Goal: Task Accomplishment & Management: Use online tool/utility

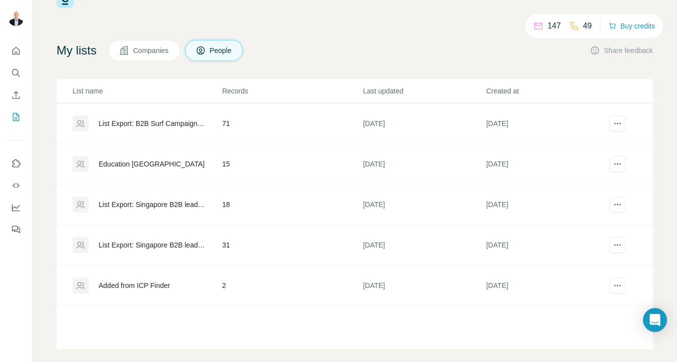
scroll to position [44, 0]
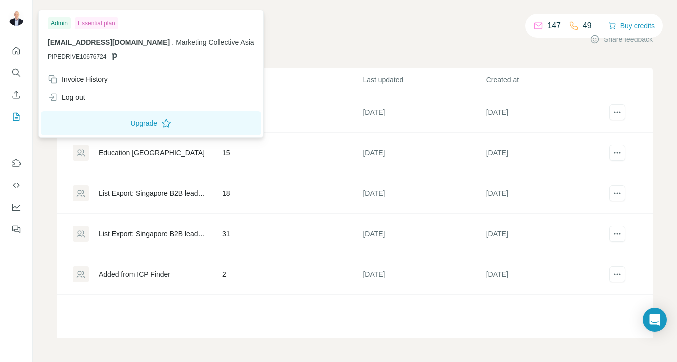
click at [280, 32] on div "My lists Companies People Share feedback" at bounding box center [355, 39] width 597 height 21
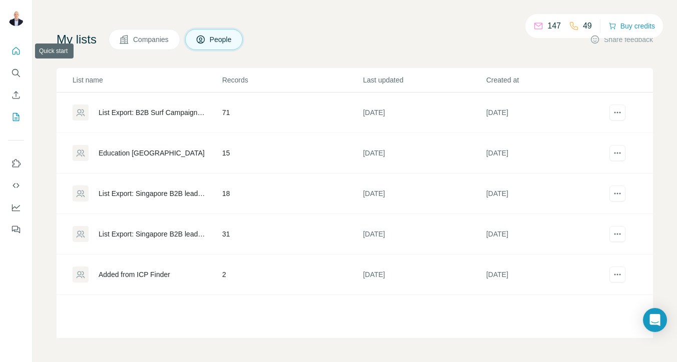
click at [16, 51] on icon "Quick start" at bounding box center [16, 51] width 10 height 10
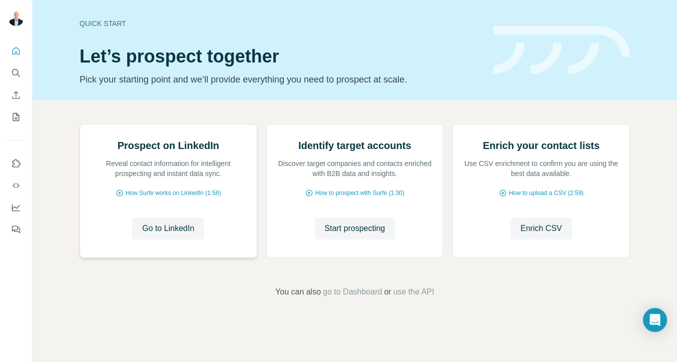
scroll to position [59, 0]
click at [18, 77] on icon "Search" at bounding box center [16, 73] width 10 height 10
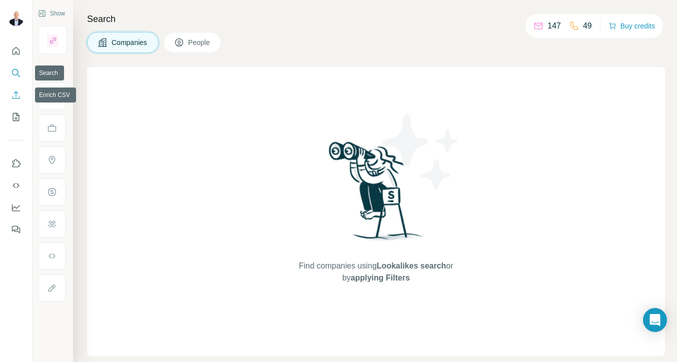
click at [18, 91] on icon "Enrich CSV" at bounding box center [16, 95] width 10 height 10
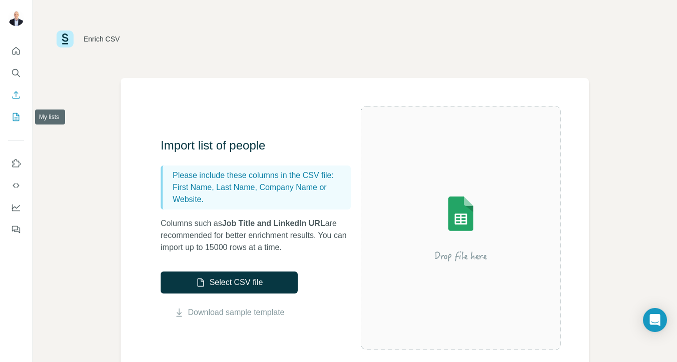
click at [13, 116] on icon "My lists" at bounding box center [16, 117] width 10 height 10
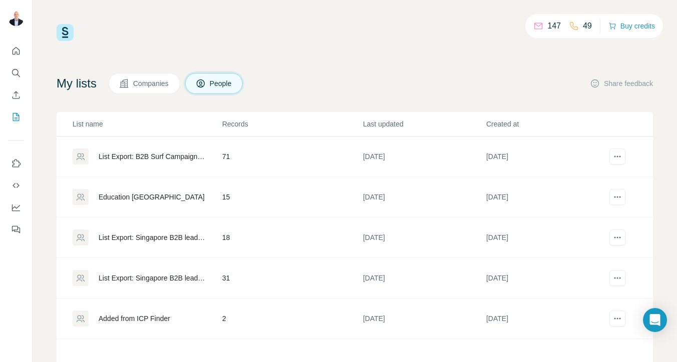
click at [180, 90] on button "Companies" at bounding box center [145, 83] width 72 height 21
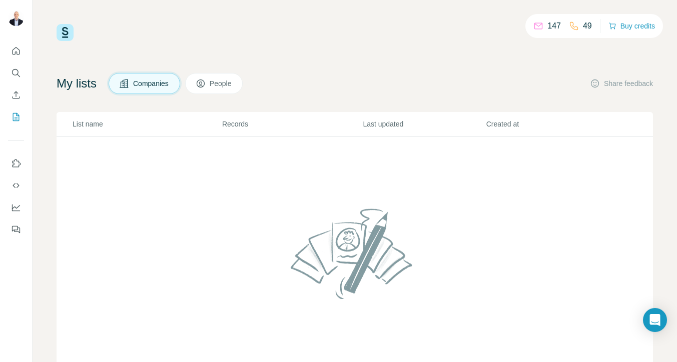
click at [212, 80] on button "People" at bounding box center [214, 83] width 58 height 21
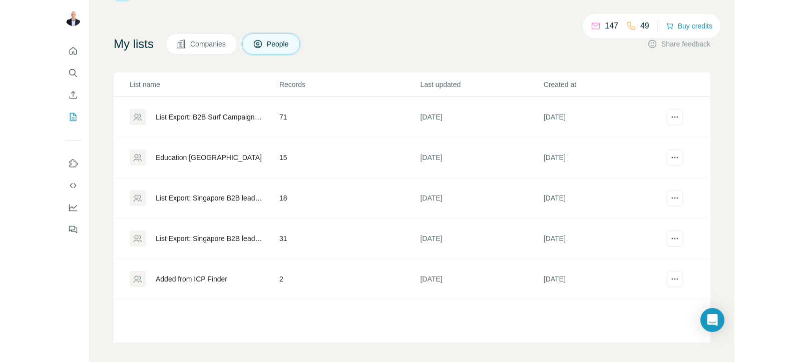
scroll to position [44, 0]
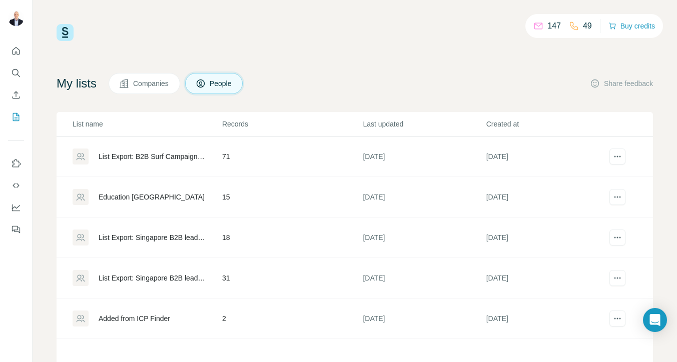
click at [124, 85] on icon at bounding box center [124, 84] width 10 height 10
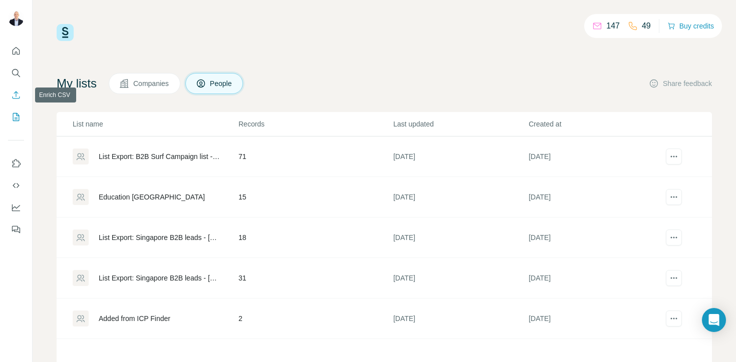
click at [18, 96] on icon "Enrich CSV" at bounding box center [16, 95] width 10 height 10
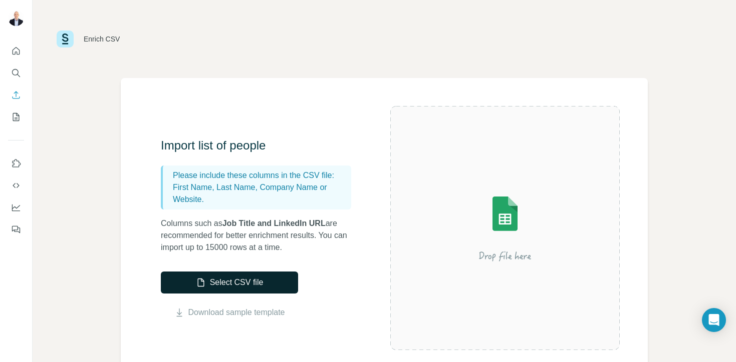
click at [253, 280] on button "Select CSV file" at bounding box center [229, 283] width 137 height 22
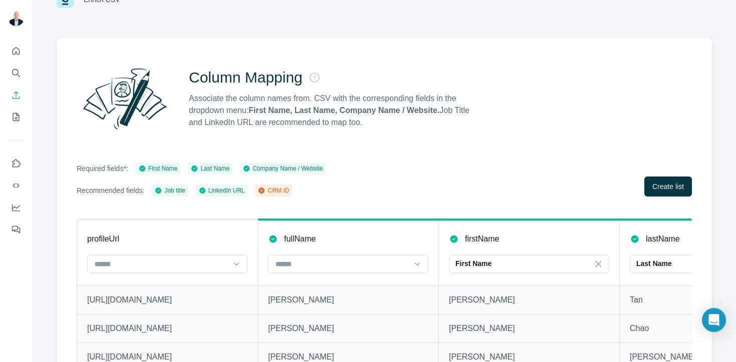
scroll to position [67, 0]
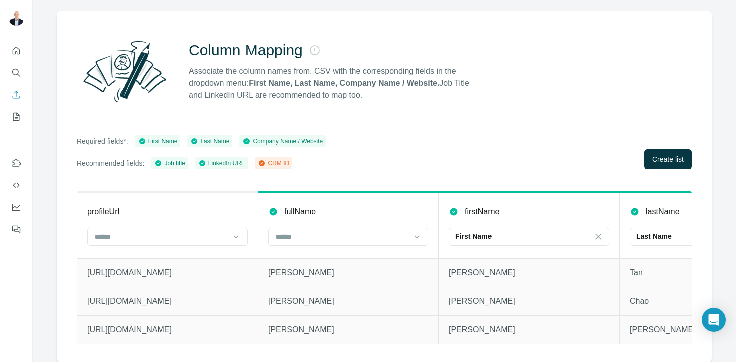
click at [279, 162] on div "CRM ID" at bounding box center [273, 163] width 32 height 9
click at [298, 232] on input at bounding box center [341, 237] width 135 height 11
click at [296, 255] on p "CRM ID" at bounding box center [288, 259] width 25 height 10
click at [652, 155] on span "Create list" at bounding box center [668, 160] width 32 height 10
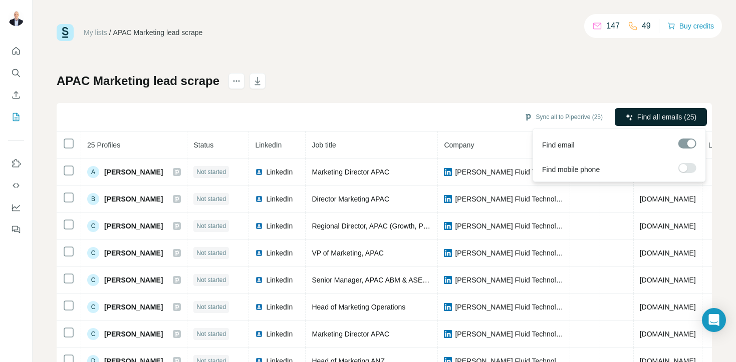
click at [652, 115] on span "Find all emails (25)" at bounding box center [666, 117] width 59 height 10
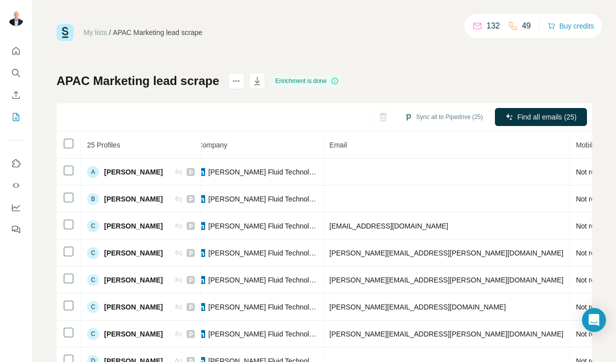
scroll to position [0, 342]
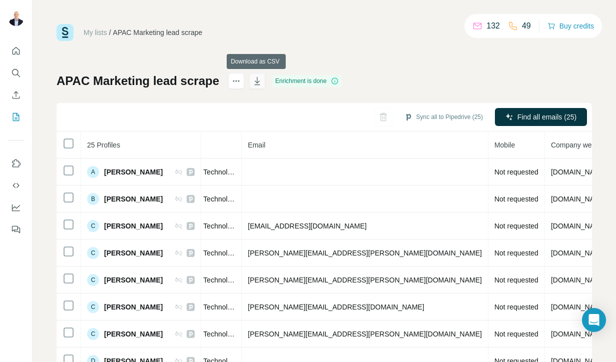
click at [254, 79] on icon "button" at bounding box center [257, 81] width 10 height 10
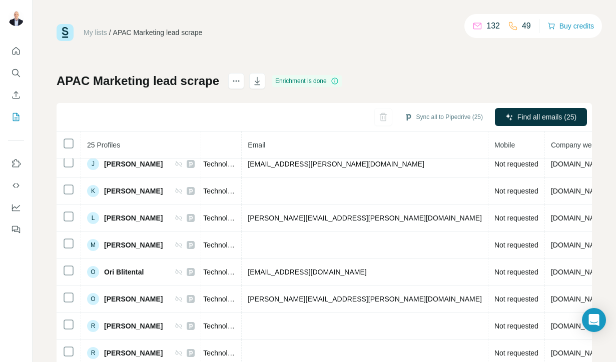
scroll to position [439, 342]
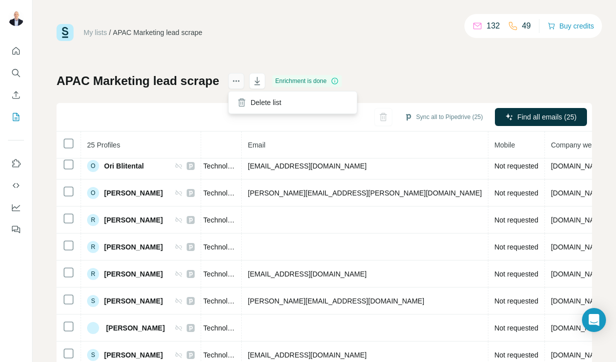
click at [237, 81] on icon "actions" at bounding box center [236, 81] width 10 height 10
click at [365, 58] on div "My lists / APAC Marketing lead scrape 132 49 Buy credits APAC Marketing lead sc…" at bounding box center [325, 210] width 536 height 372
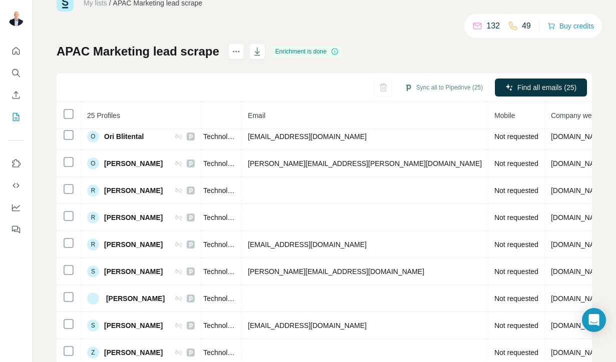
scroll to position [58, 0]
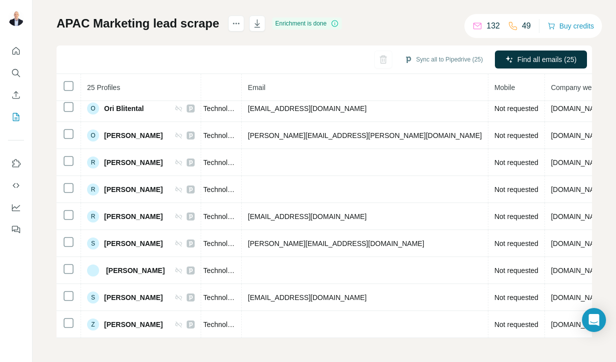
click at [24, 114] on div at bounding box center [16, 137] width 32 height 203
click at [15, 114] on icon "My lists" at bounding box center [16, 117] width 10 height 10
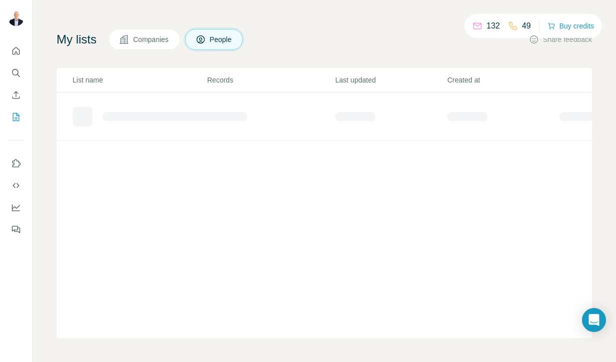
scroll to position [44, 0]
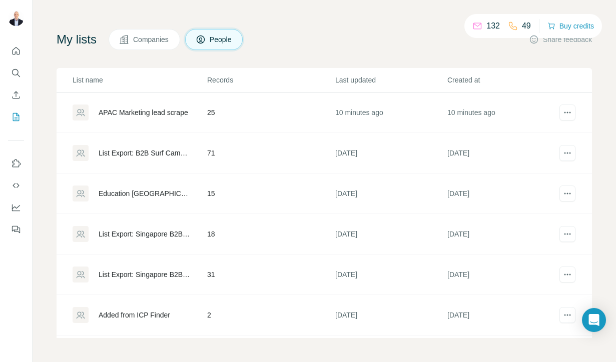
click at [174, 112] on div "APAC Marketing lead scrape" at bounding box center [144, 113] width 90 height 10
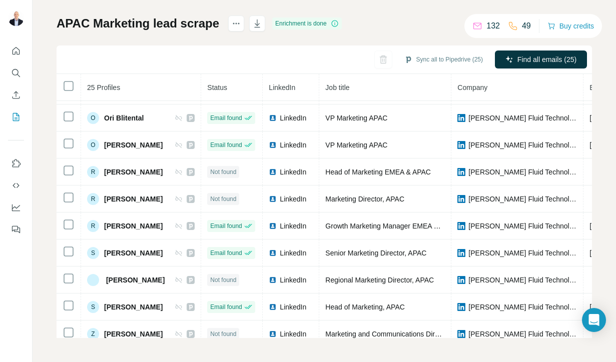
scroll to position [439, 0]
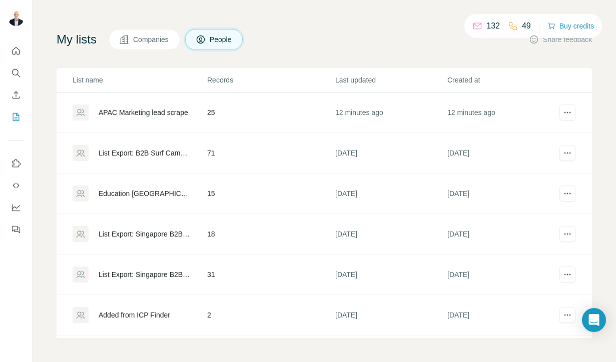
scroll to position [44, 0]
click at [559, 110] on td at bounding box center [579, 113] width 40 height 41
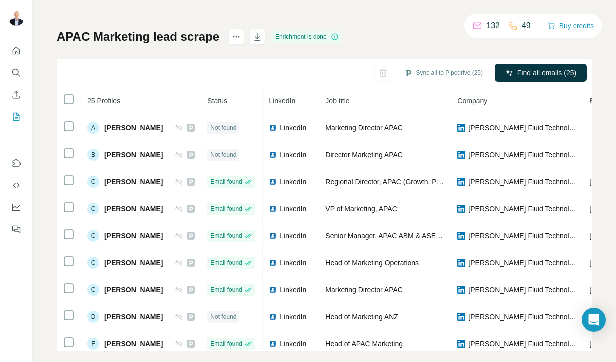
scroll to position [58, 0]
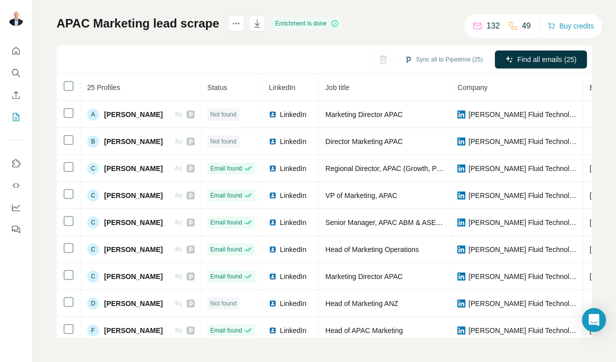
scroll to position [44, 0]
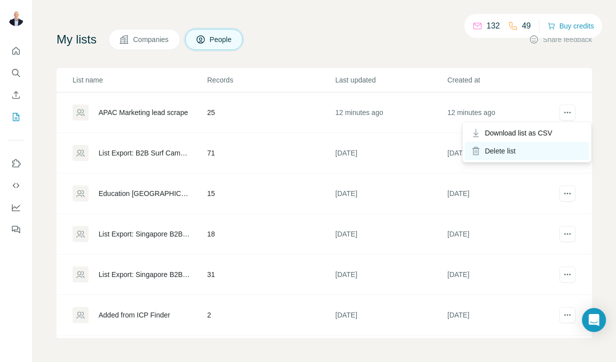
click at [512, 152] on div "Delete list" at bounding box center [527, 151] width 124 height 18
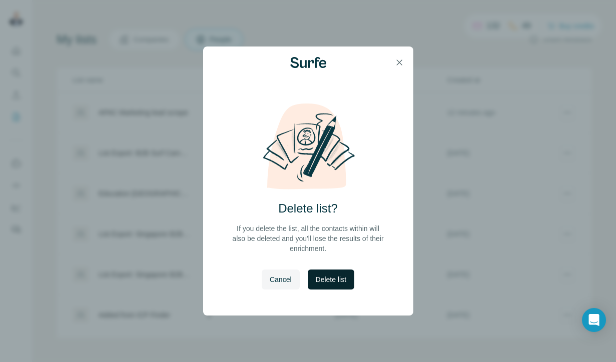
click at [345, 280] on span "Delete list" at bounding box center [331, 280] width 31 height 10
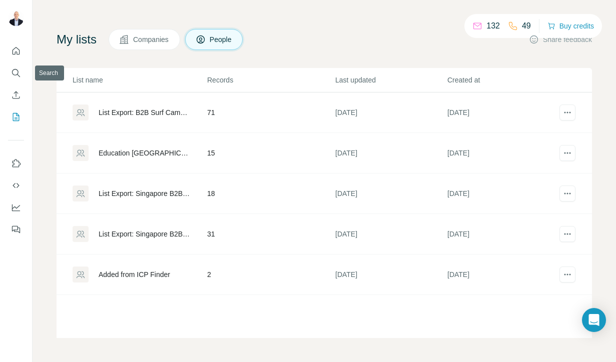
click at [17, 89] on button "Enrich CSV" at bounding box center [16, 95] width 16 height 18
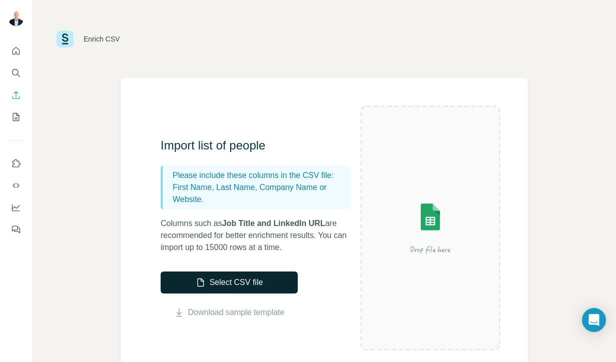
click at [229, 284] on button "Select CSV file" at bounding box center [229, 283] width 137 height 22
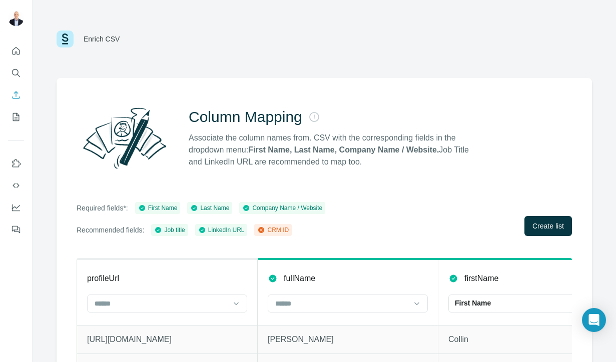
click at [289, 231] on div "CRM ID" at bounding box center [273, 230] width 32 height 9
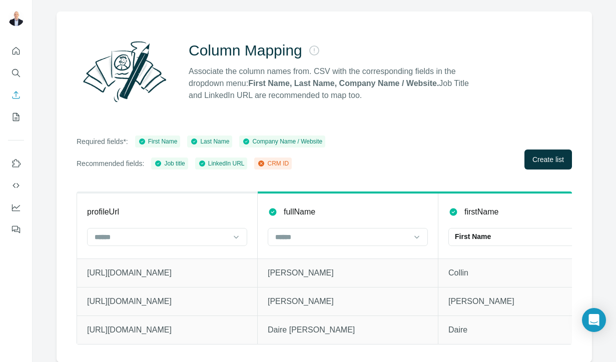
click at [265, 165] on icon at bounding box center [261, 164] width 8 height 8
click at [265, 162] on icon at bounding box center [261, 164] width 8 height 8
click at [297, 243] on div at bounding box center [341, 237] width 135 height 17
click at [295, 259] on p "CRM ID" at bounding box center [288, 259] width 25 height 10
click at [548, 163] on span "Create list" at bounding box center [549, 160] width 32 height 10
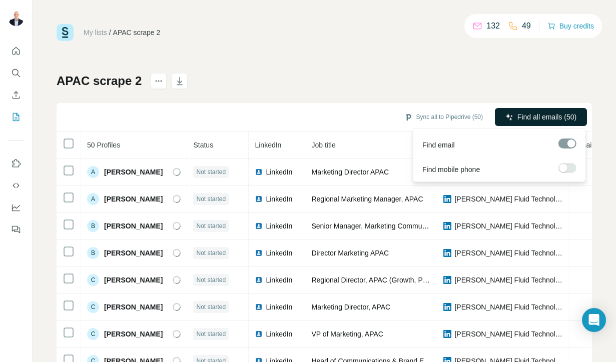
click at [541, 113] on span "Find all emails (50)" at bounding box center [547, 117] width 59 height 10
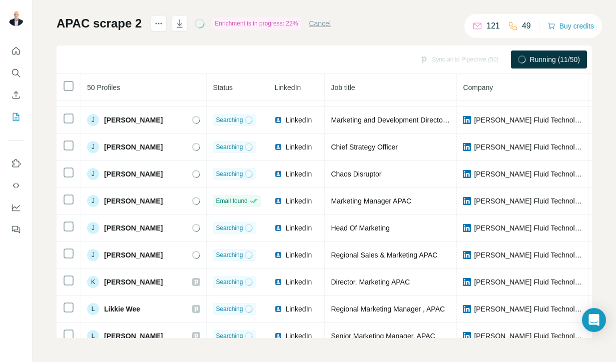
scroll to position [416, 0]
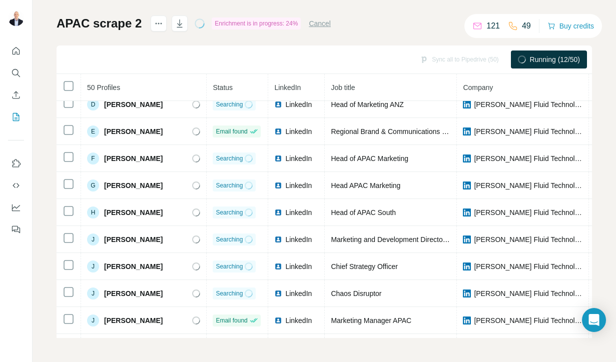
click at [548, 58] on span "Running (12/50)" at bounding box center [555, 60] width 50 height 10
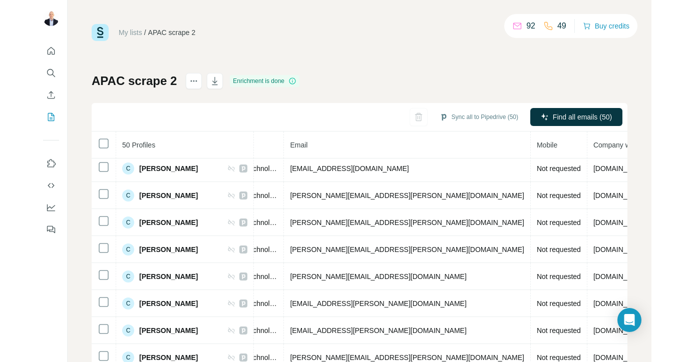
scroll to position [196, 352]
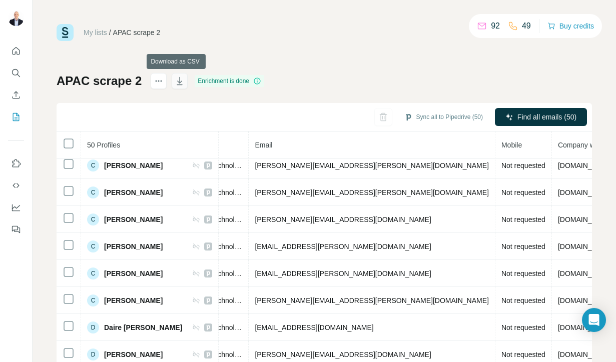
click at [179, 82] on icon "button" at bounding box center [180, 81] width 10 height 10
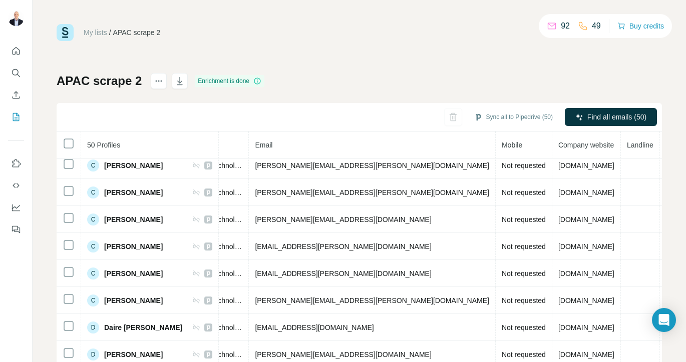
scroll to position [196, 283]
